Goal: Transaction & Acquisition: Purchase product/service

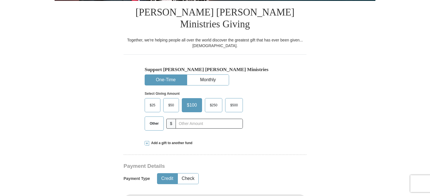
scroll to position [141, 0]
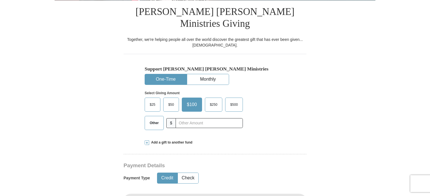
click at [193, 100] on span "$100" at bounding box center [192, 104] width 16 height 8
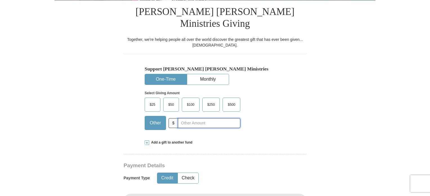
click at [183, 118] on input "text" at bounding box center [209, 123] width 63 height 10
type input "1"
click at [193, 100] on span "$100" at bounding box center [190, 104] width 13 height 8
click at [0, 0] on input "$100" at bounding box center [0, 0] width 0 height 0
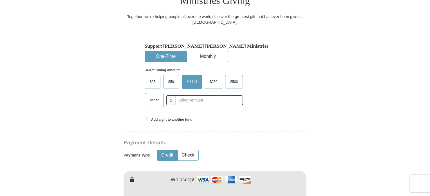
scroll to position [197, 0]
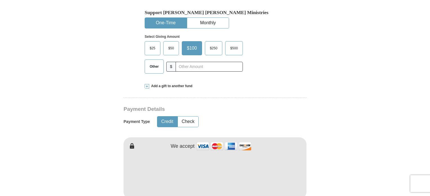
type input "Ivy"
type input "[PERSON_NAME]"
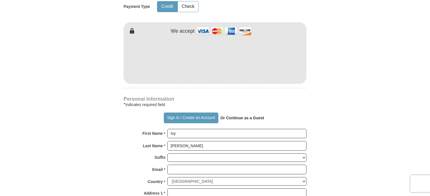
scroll to position [338, 0]
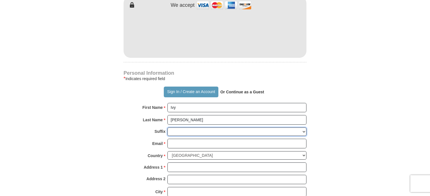
click at [181, 127] on select "[PERSON_NAME] I II III IV V VI" at bounding box center [237, 131] width 139 height 9
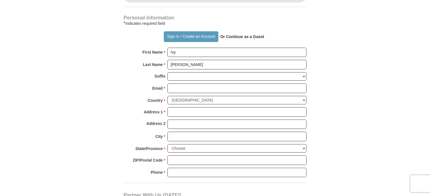
scroll to position [394, 0]
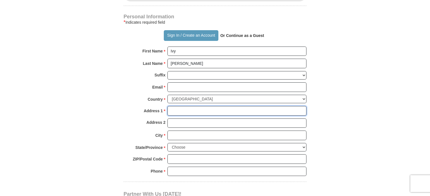
click at [175, 106] on input "Address 1 *" at bounding box center [237, 111] width 139 height 10
type input "[STREET_ADDRESS]"
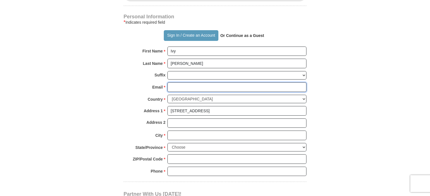
type input "[EMAIL_ADDRESS][DOMAIN_NAME]"
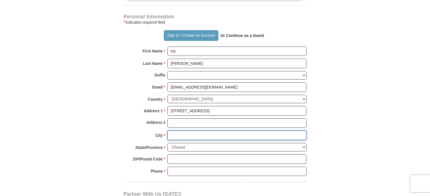
type input "[PERSON_NAME]"
select select "MS"
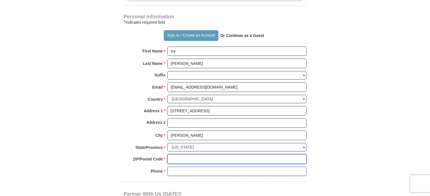
type input "39574-4408"
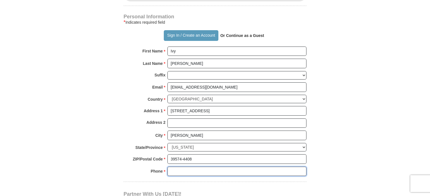
type input "2284240584"
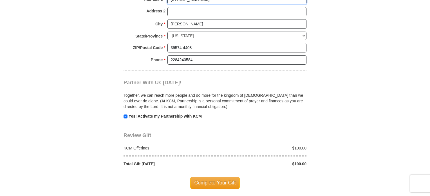
scroll to position [535, 0]
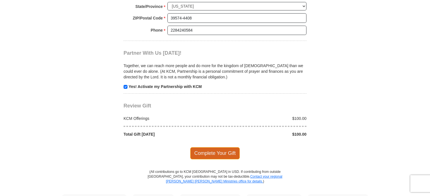
click at [204, 147] on span "Complete Your Gift" at bounding box center [215, 153] width 50 height 12
